Goal: Task Accomplishment & Management: Use online tool/utility

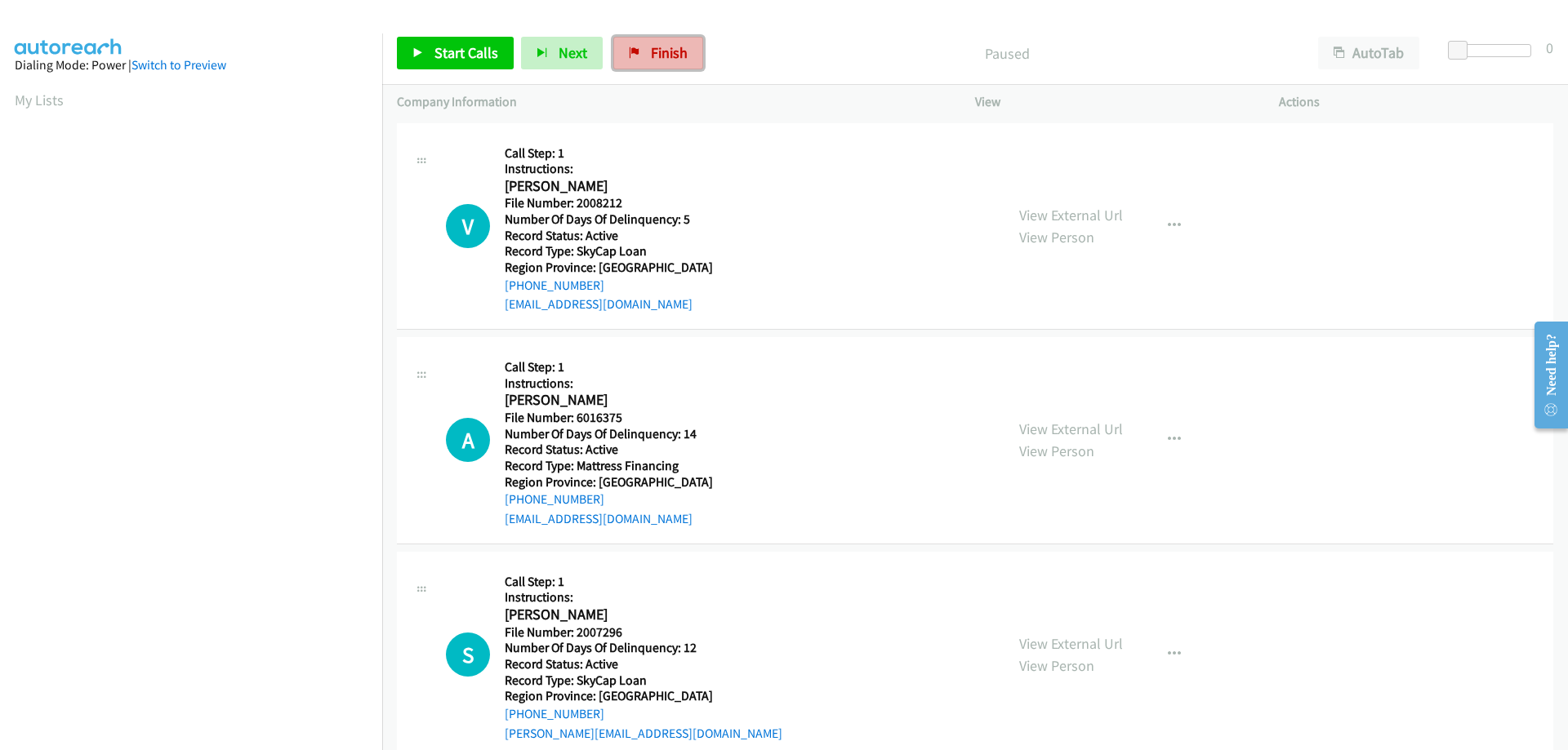
click at [653, 51] on span "Finish" at bounding box center [668, 53] width 37 height 19
click at [651, 49] on span "Finish" at bounding box center [668, 53] width 37 height 19
click at [672, 49] on span "Finish" at bounding box center [668, 53] width 37 height 19
click at [651, 49] on span "Finish" at bounding box center [668, 53] width 37 height 19
